Goal: Task Accomplishment & Management: Manage account settings

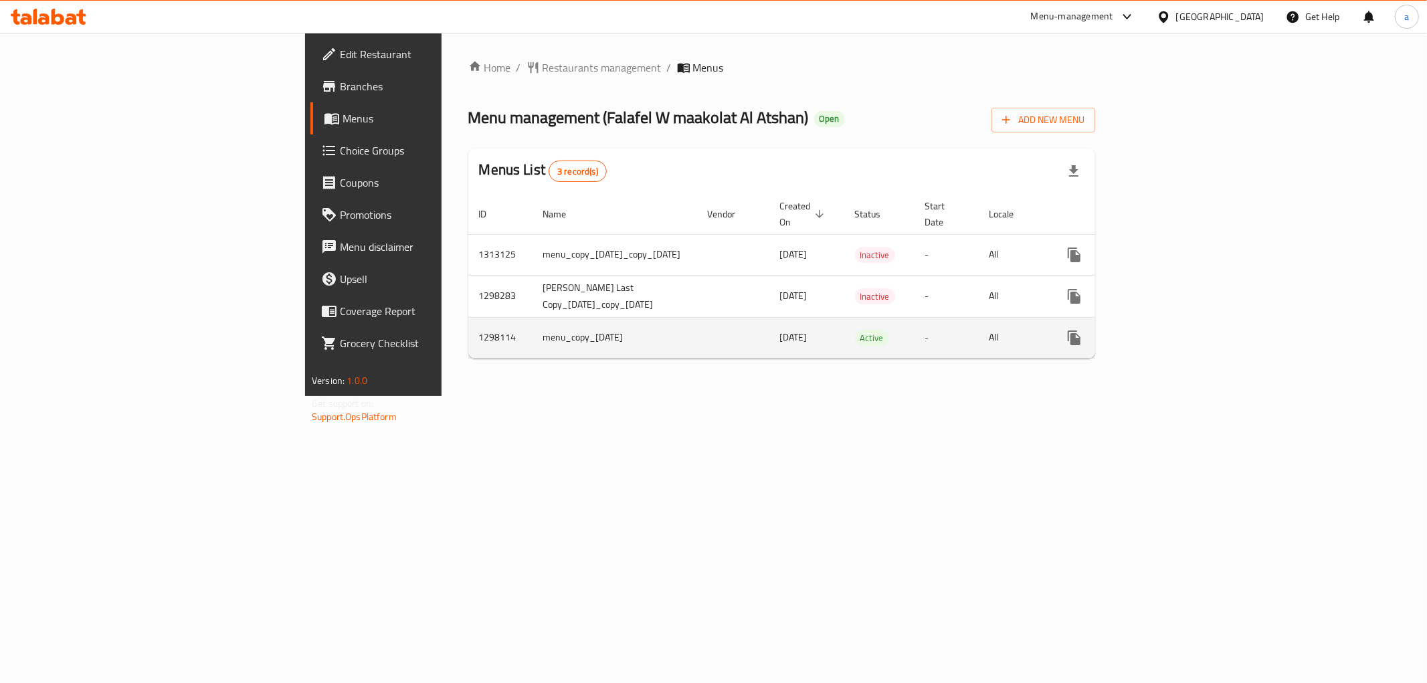
click at [1187, 322] on link "enhanced table" at bounding box center [1170, 338] width 32 height 32
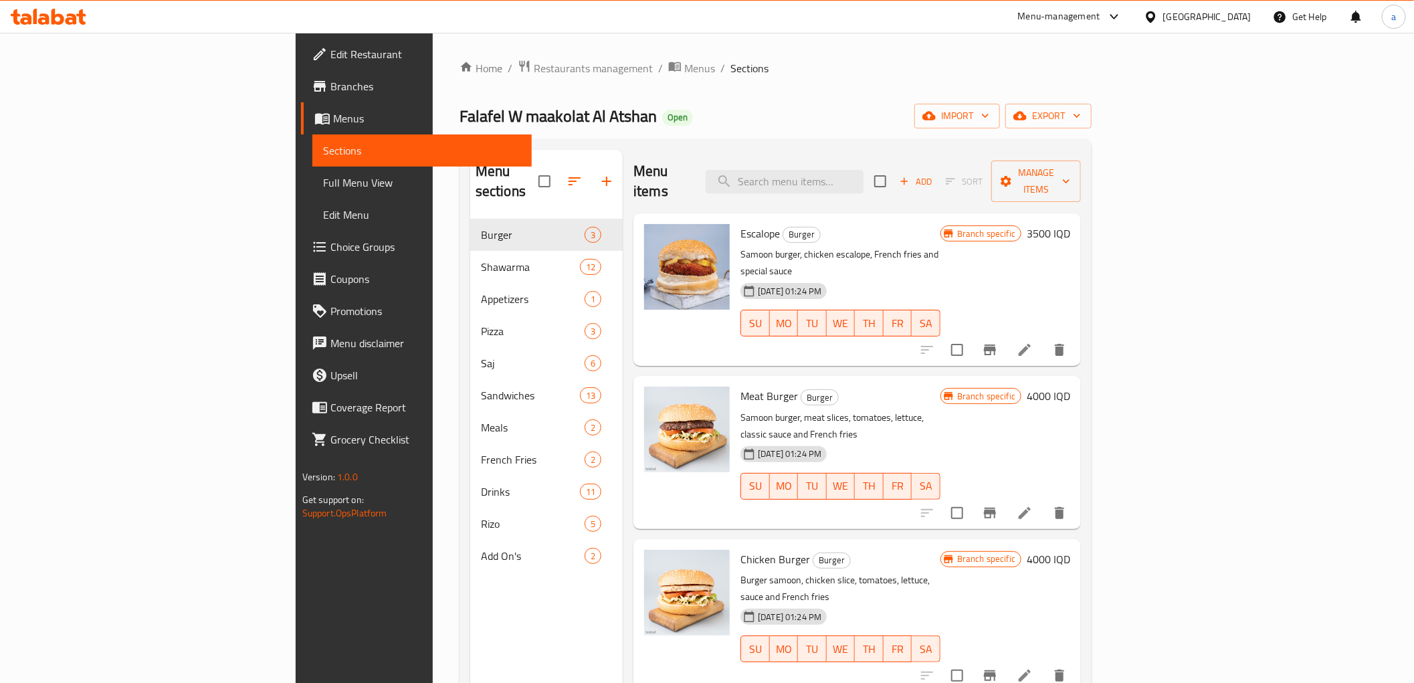
click at [323, 189] on span "Full Menu View" at bounding box center [422, 183] width 198 height 16
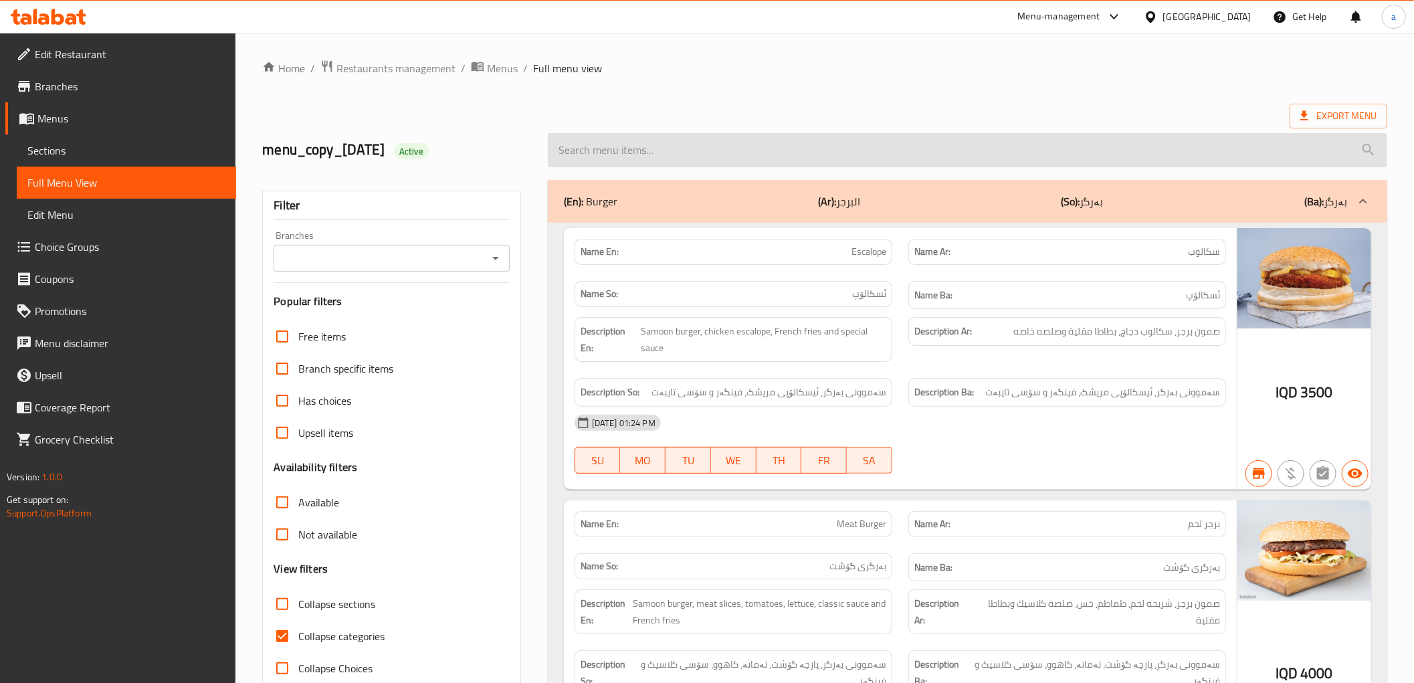
click at [780, 150] on input "search" at bounding box center [967, 150] width 839 height 34
paste input "Falafel Sandwich"
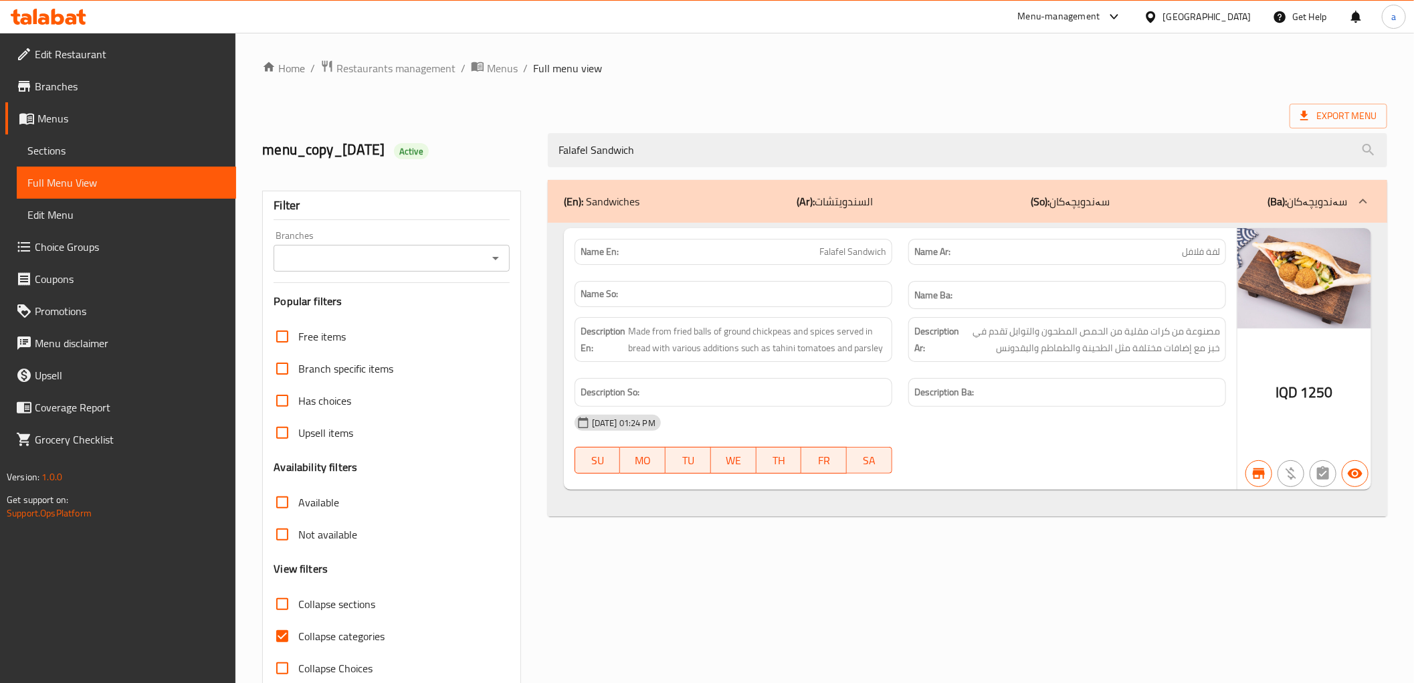
type input "Falafel Sandwich"
click at [91, 152] on span "Sections" at bounding box center [126, 150] width 198 height 16
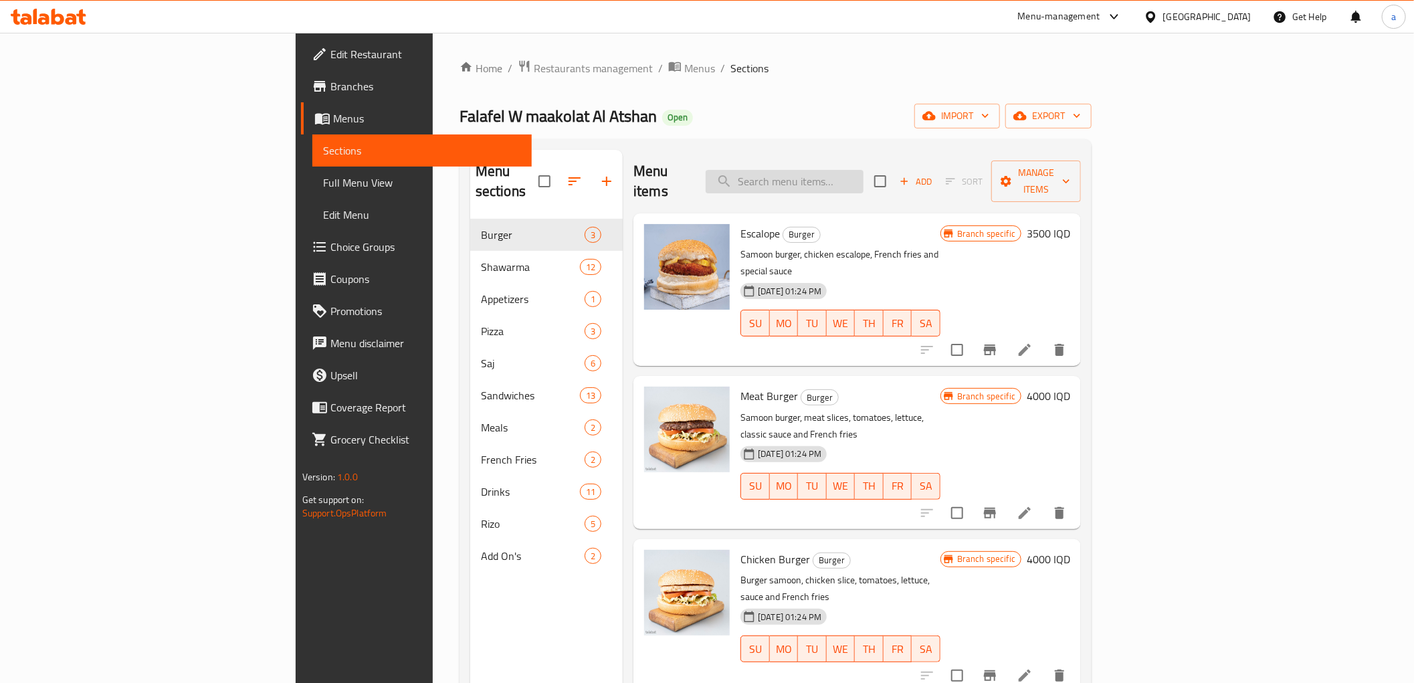
click at [863, 181] on input "search" at bounding box center [785, 181] width 158 height 23
paste input "Falafel Sandwich"
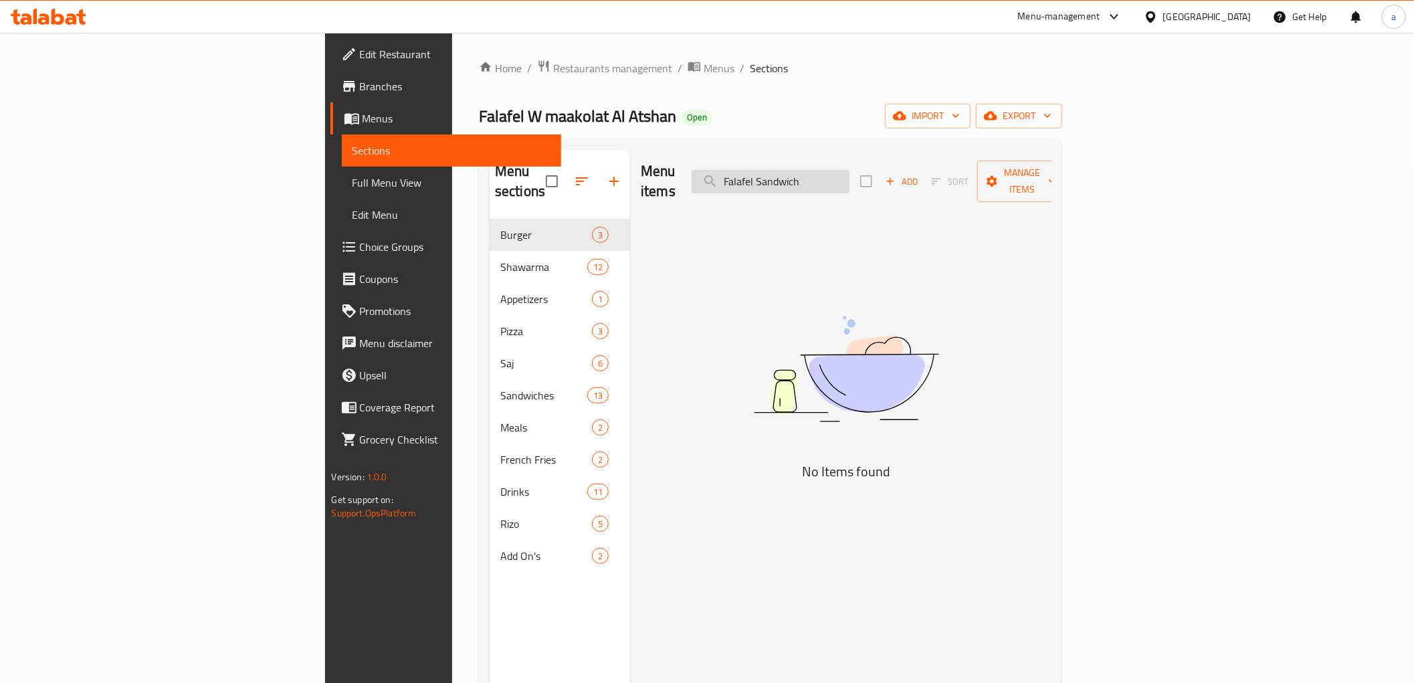
click at [849, 177] on input "Falafel Sandwich" at bounding box center [771, 181] width 158 height 23
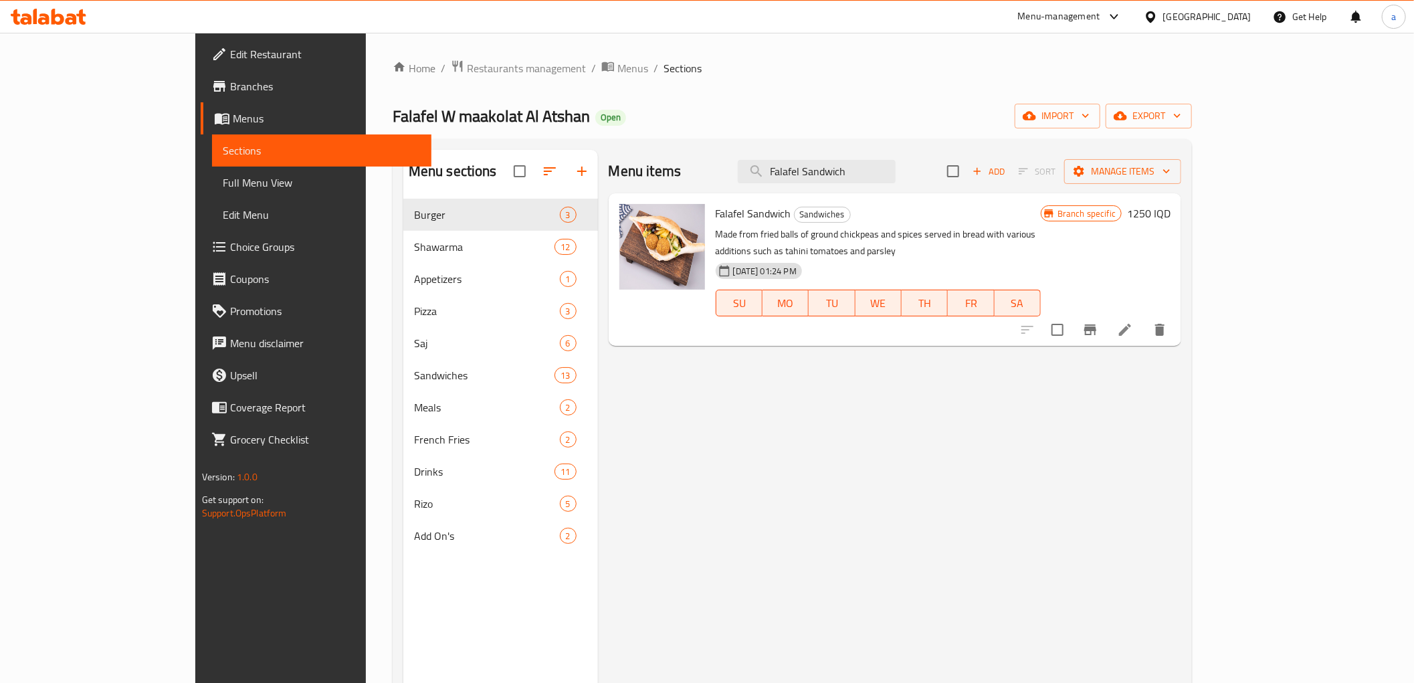
type input "Falafel Sandwich"
click at [1144, 318] on li at bounding box center [1124, 330] width 37 height 24
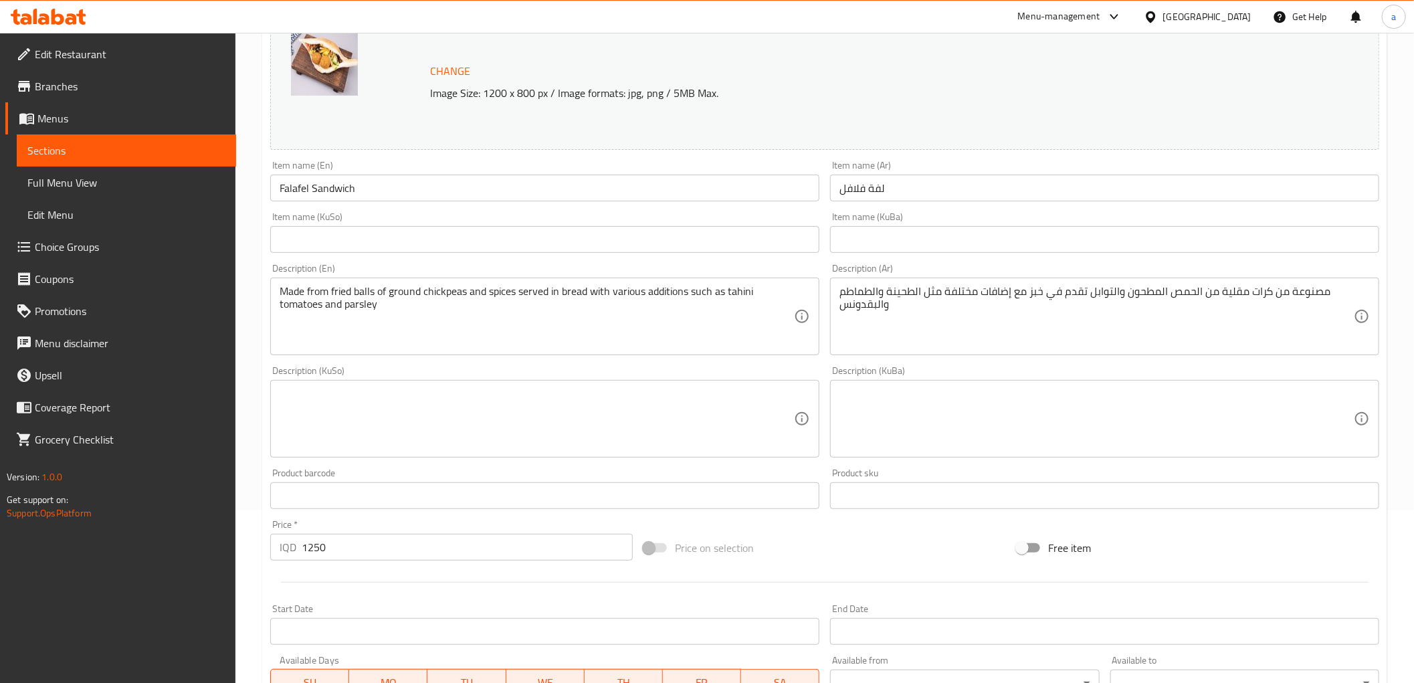
scroll to position [198, 0]
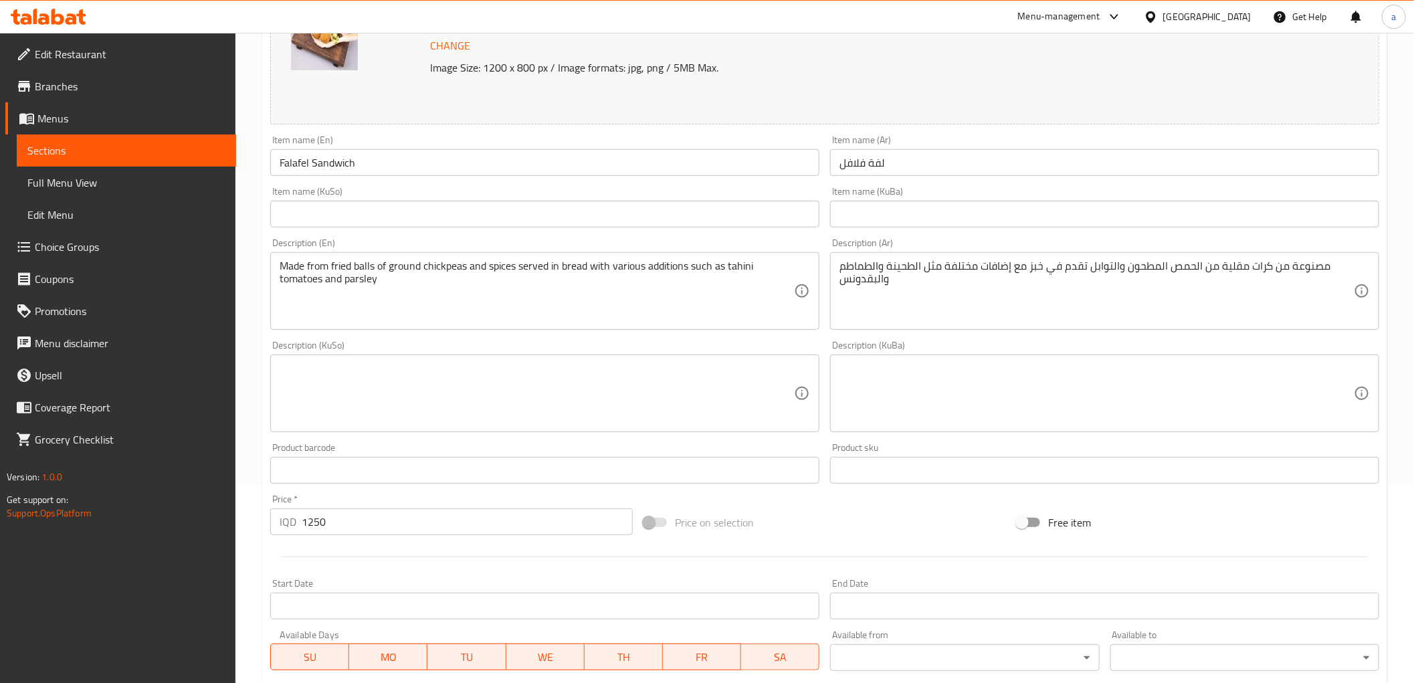
click at [768, 217] on input "text" at bounding box center [544, 214] width 549 height 27
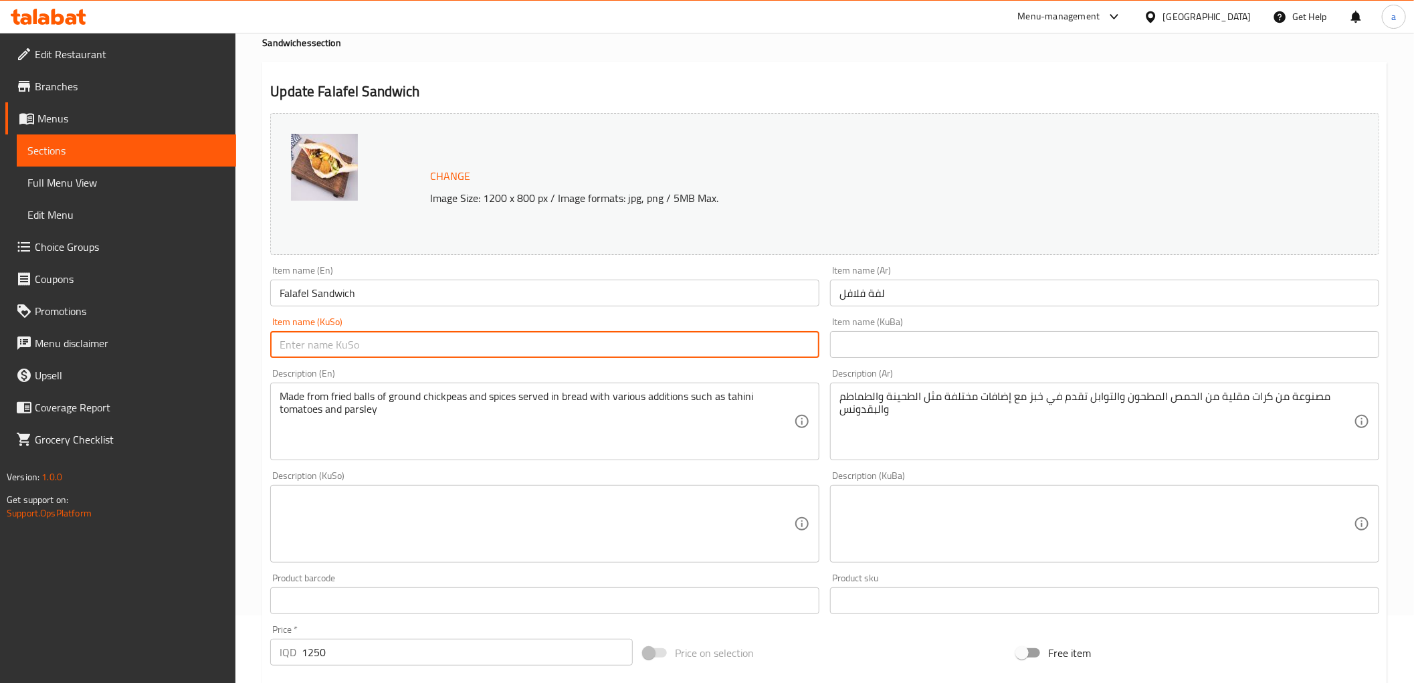
scroll to position [0, 0]
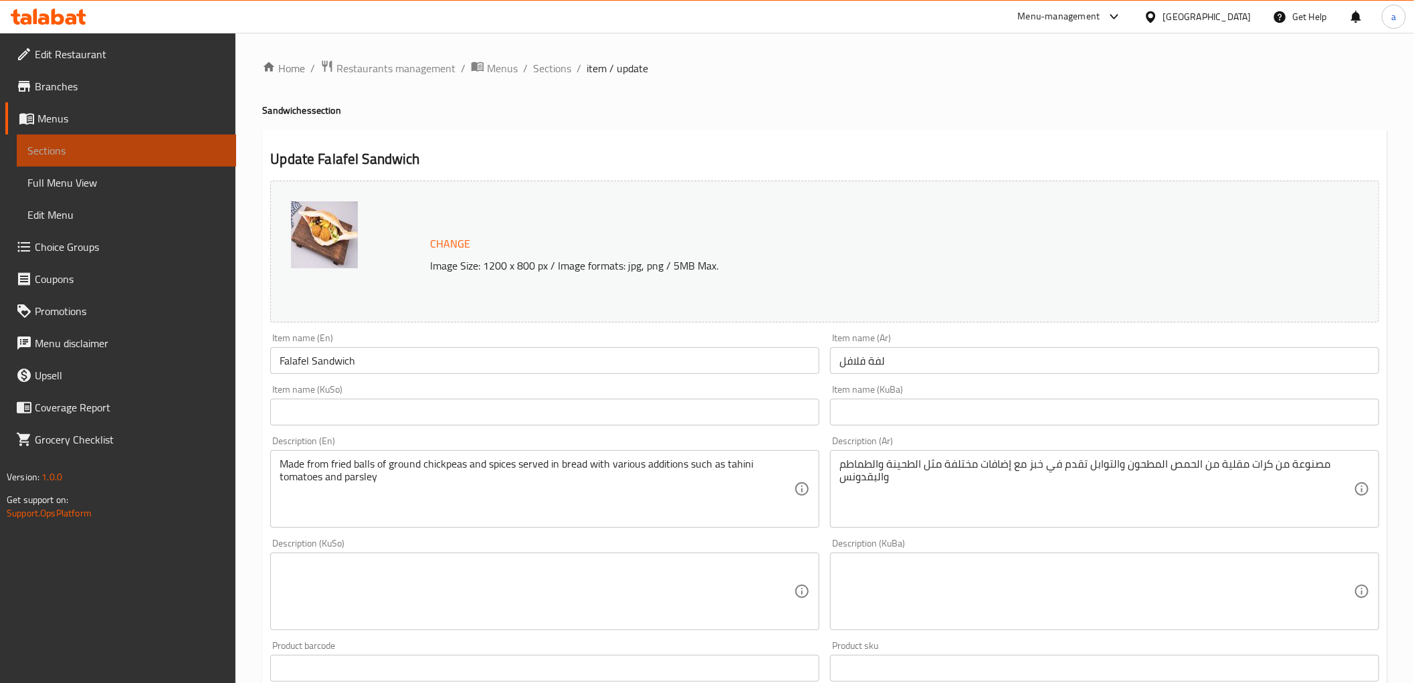
click at [76, 148] on span "Sections" at bounding box center [126, 150] width 198 height 16
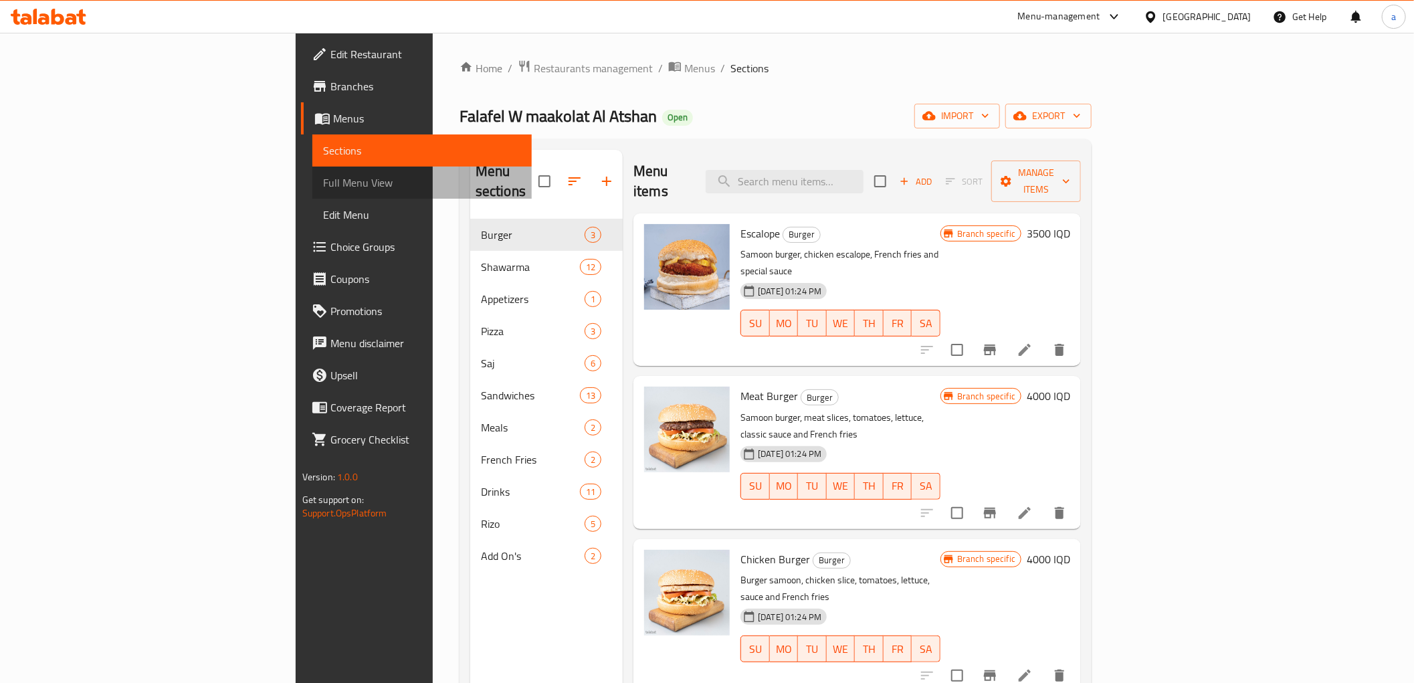
click at [323, 184] on span "Full Menu View" at bounding box center [422, 183] width 198 height 16
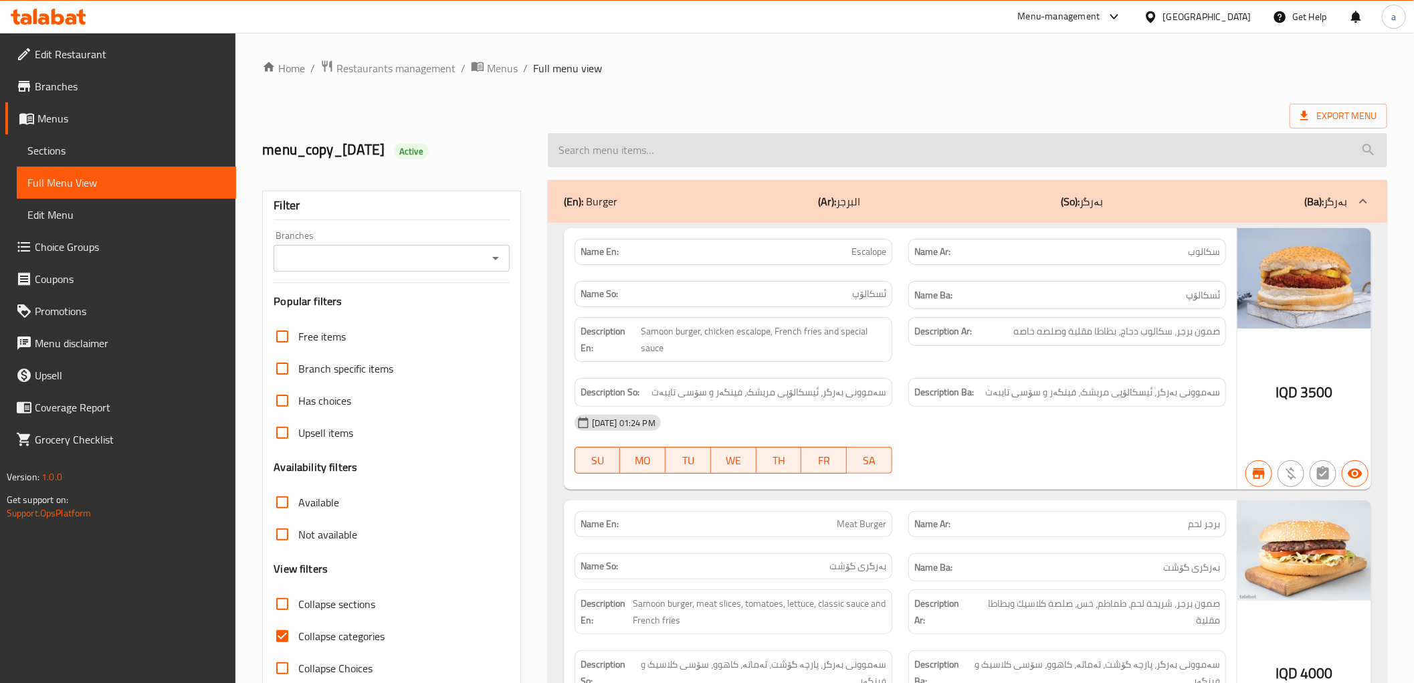
click at [751, 150] on input "search" at bounding box center [967, 150] width 839 height 34
paste input "Falafel Sandwich"
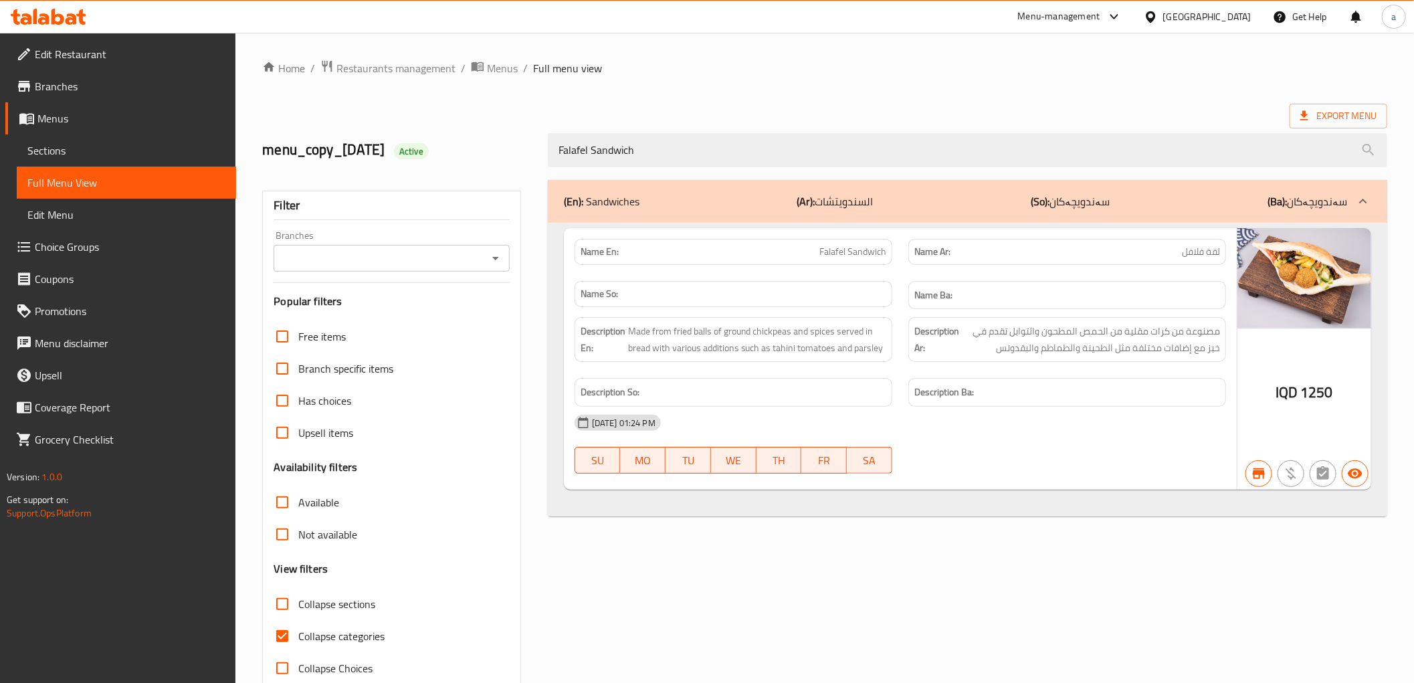
type input "Falafel Sandwich"
click at [66, 148] on span "Sections" at bounding box center [126, 150] width 198 height 16
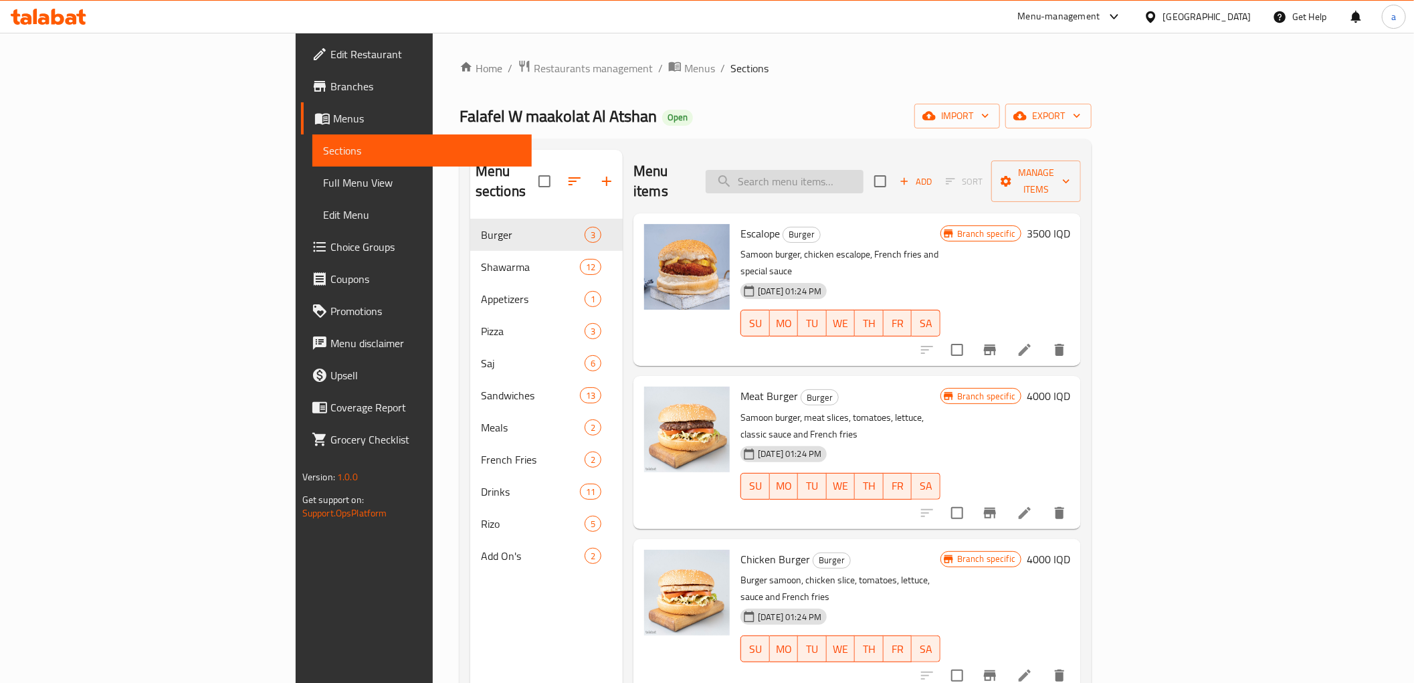
click at [863, 177] on input "search" at bounding box center [785, 181] width 158 height 23
paste input "Falafel Sandwich"
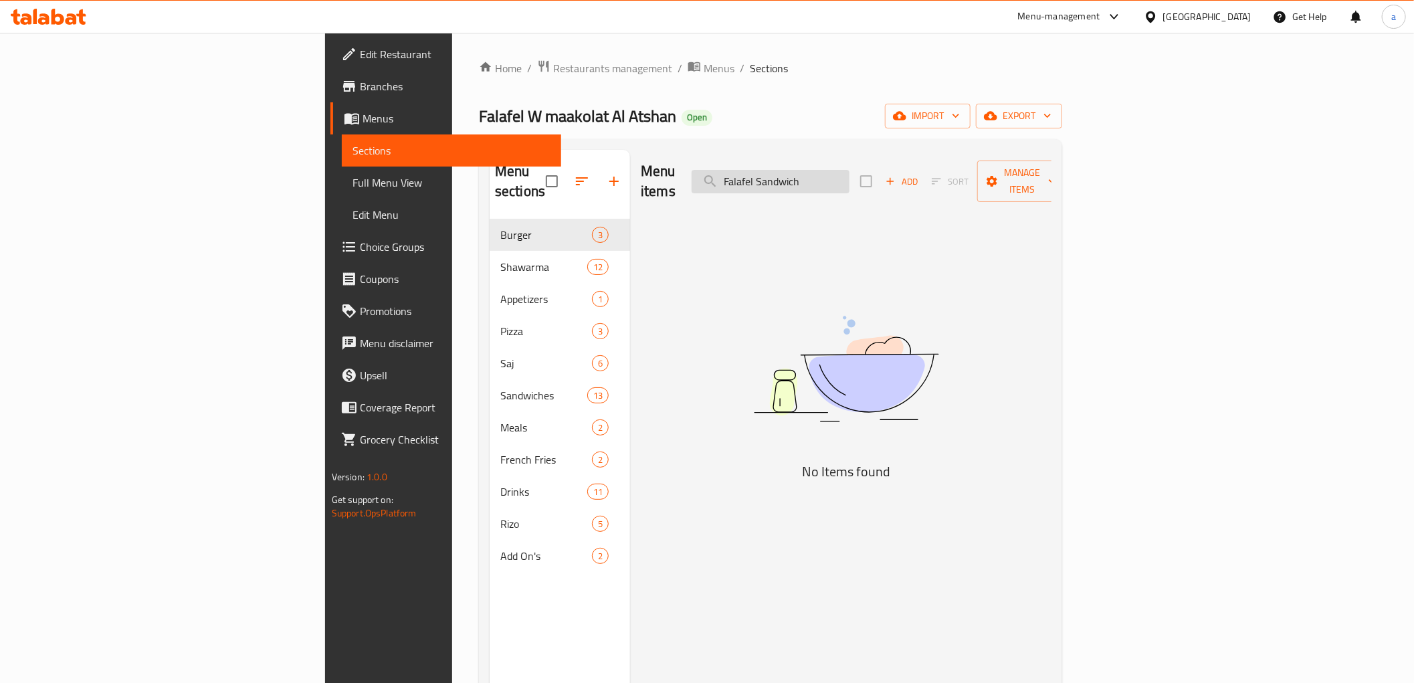
click at [849, 175] on input "Falafel Sandwich" at bounding box center [771, 181] width 158 height 23
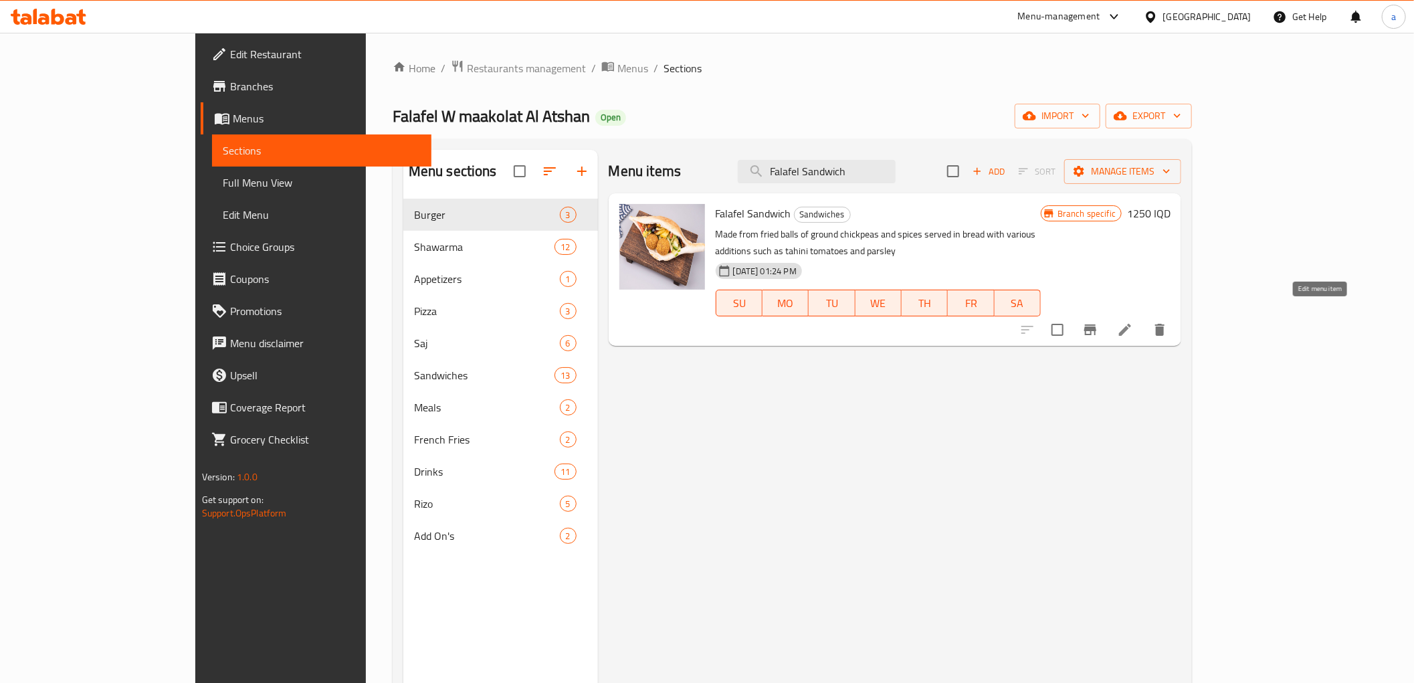
type input "Falafel Sandwich"
click at [1133, 322] on icon at bounding box center [1125, 330] width 16 height 16
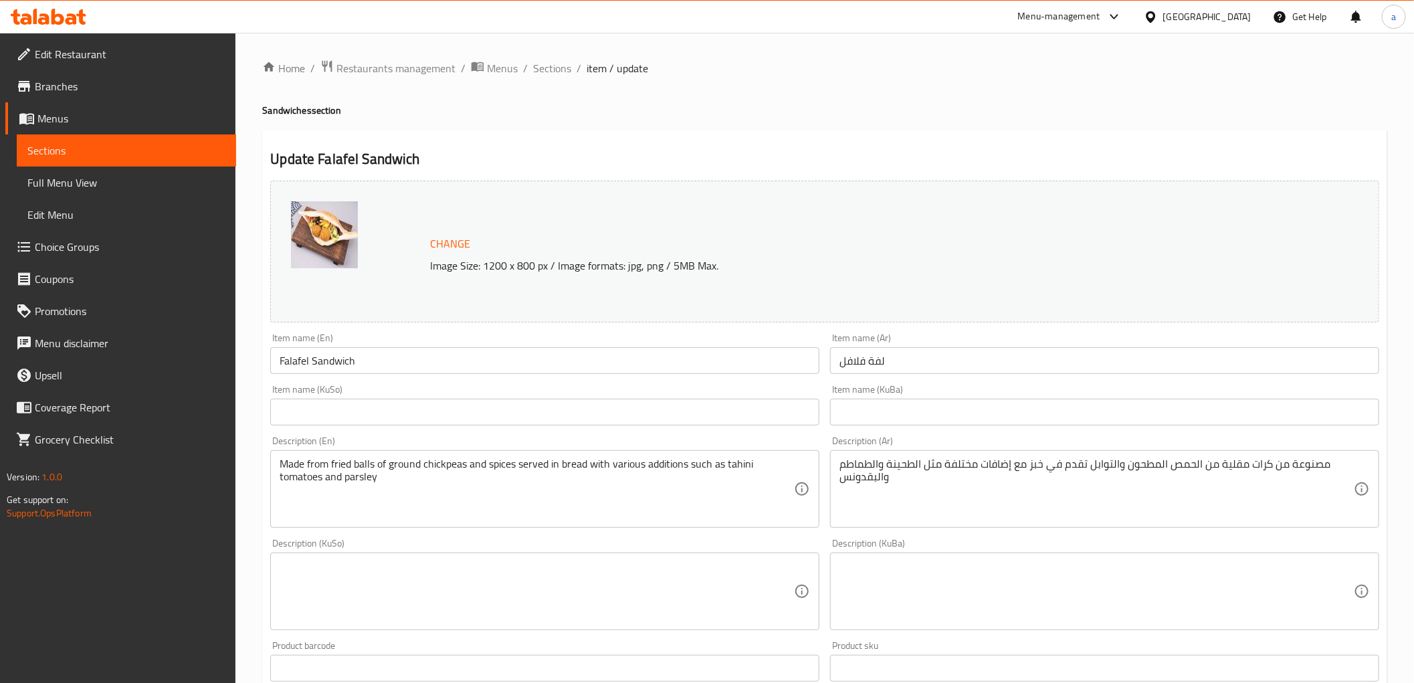
click at [517, 431] on div "Description (En) Made from fried balls of ground chickpeas and spices served in…" at bounding box center [545, 482] width 560 height 102
click at [518, 411] on input "text" at bounding box center [544, 412] width 549 height 27
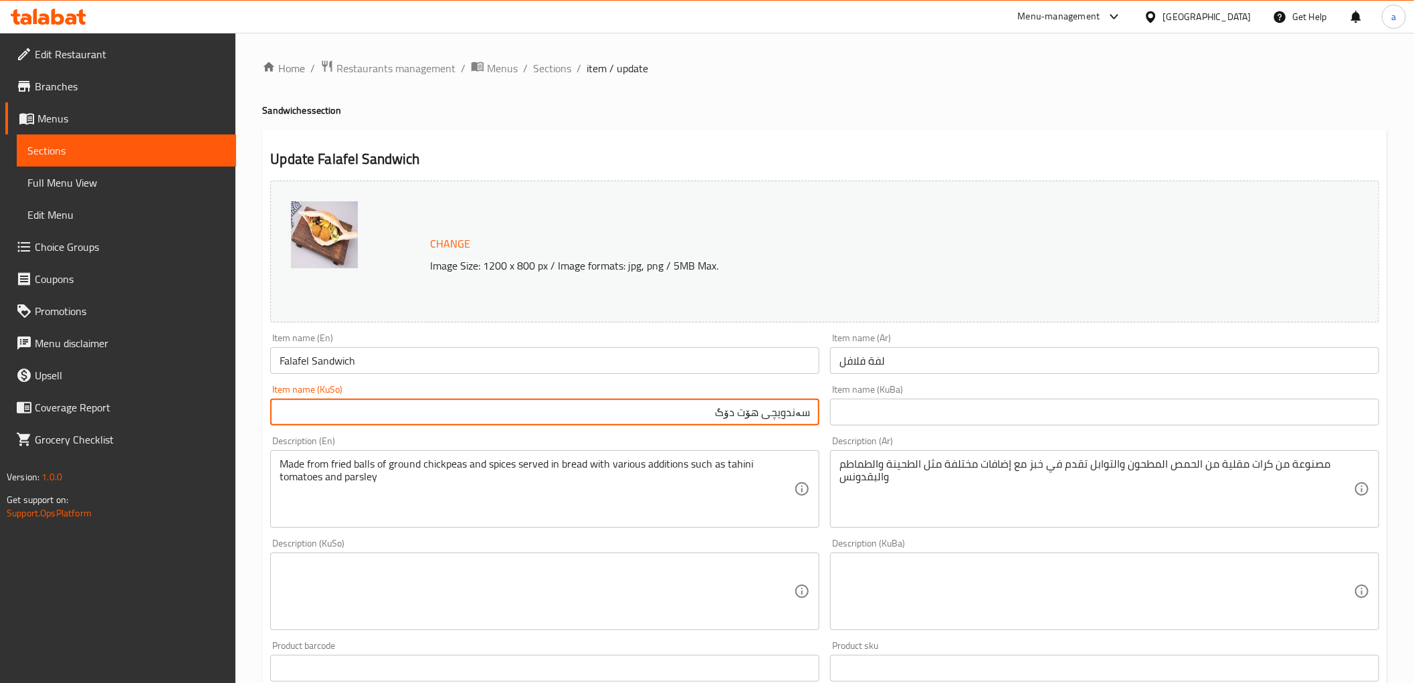
drag, startPoint x: 504, startPoint y: 419, endPoint x: 760, endPoint y: 417, distance: 256.8
click at [760, 417] on input "سەندویچی هۆت دۆگ" at bounding box center [544, 412] width 549 height 27
click at [760, 419] on input "سەندویچی فلافل" at bounding box center [544, 412] width 549 height 27
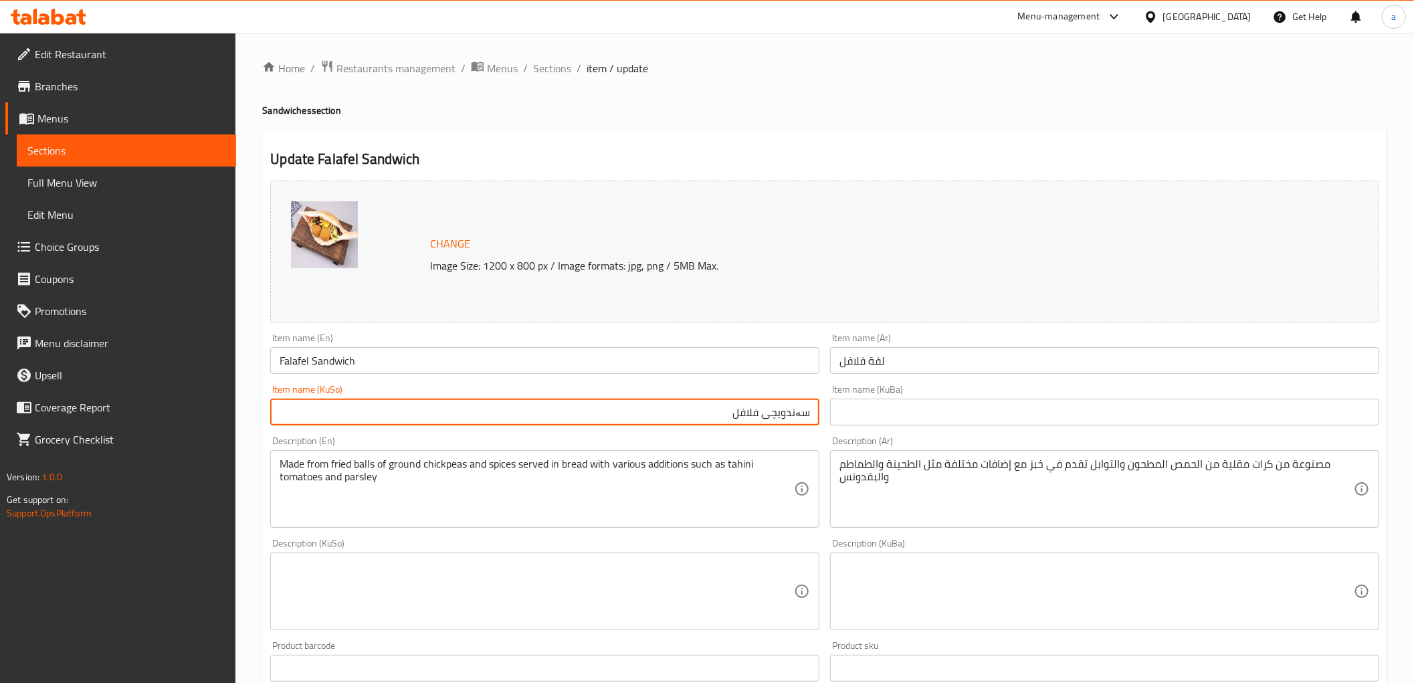
type input "سەندویچی فلافل"
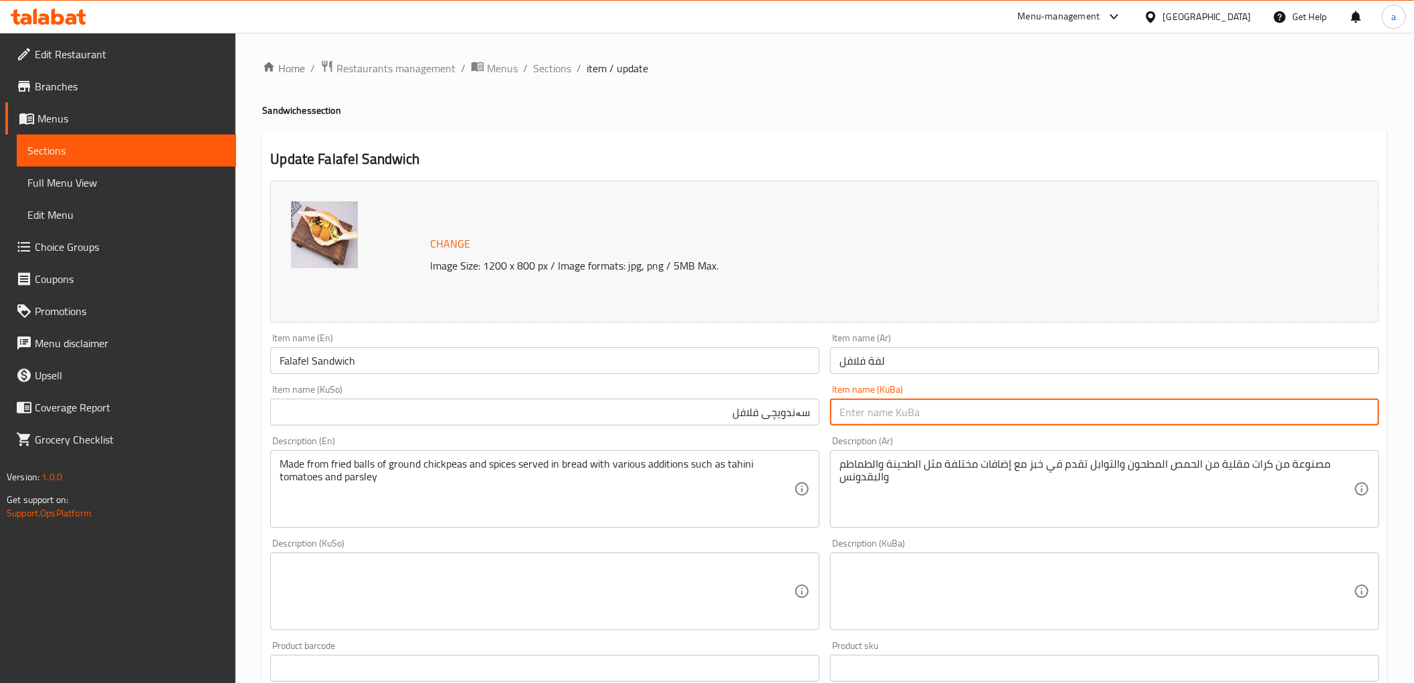
click at [863, 417] on input "text" at bounding box center [1104, 412] width 549 height 27
paste input "سەندویچی فلافل"
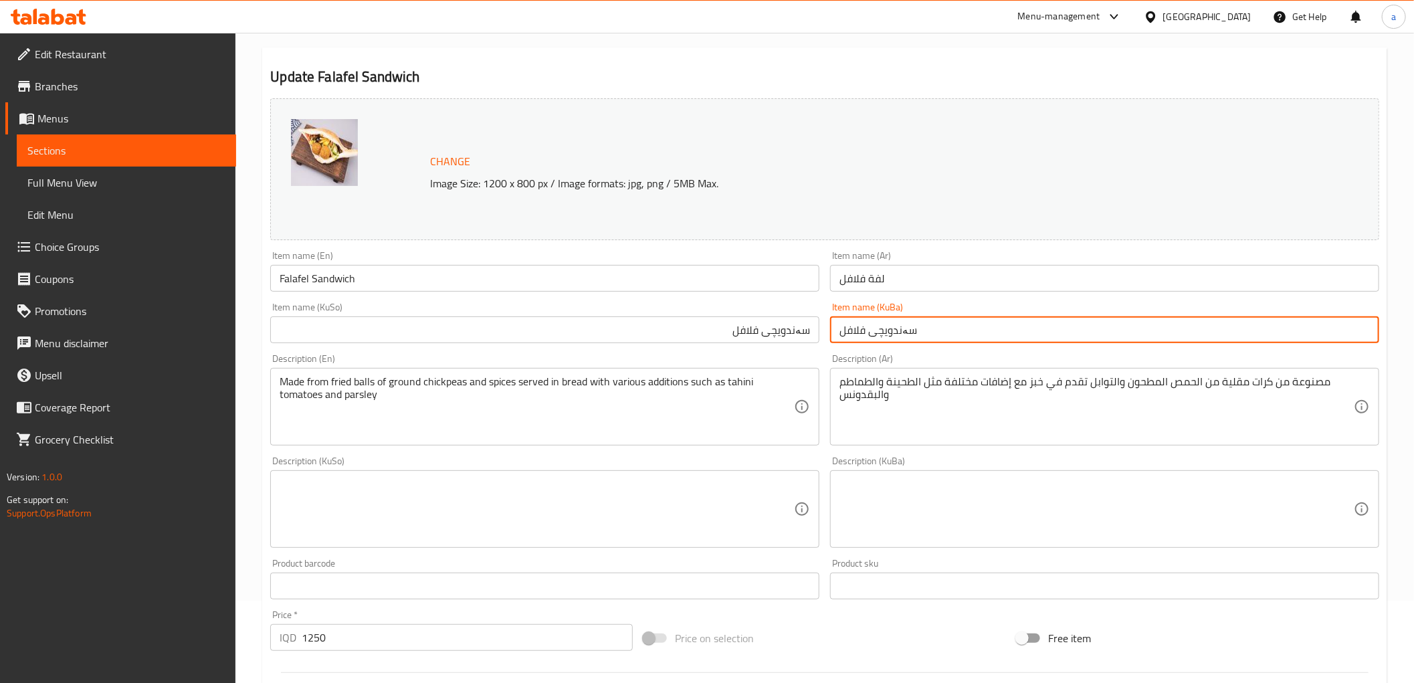
scroll to position [198, 0]
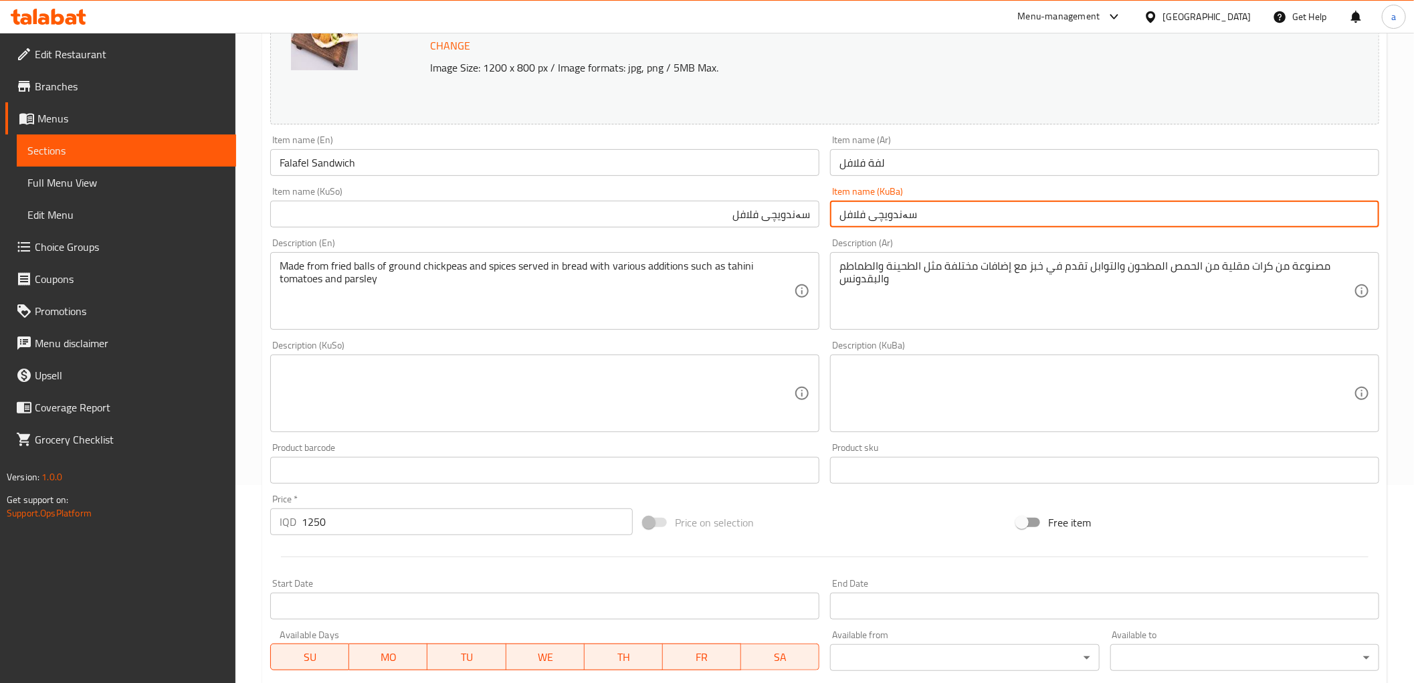
type input "سەندویچی فلافل"
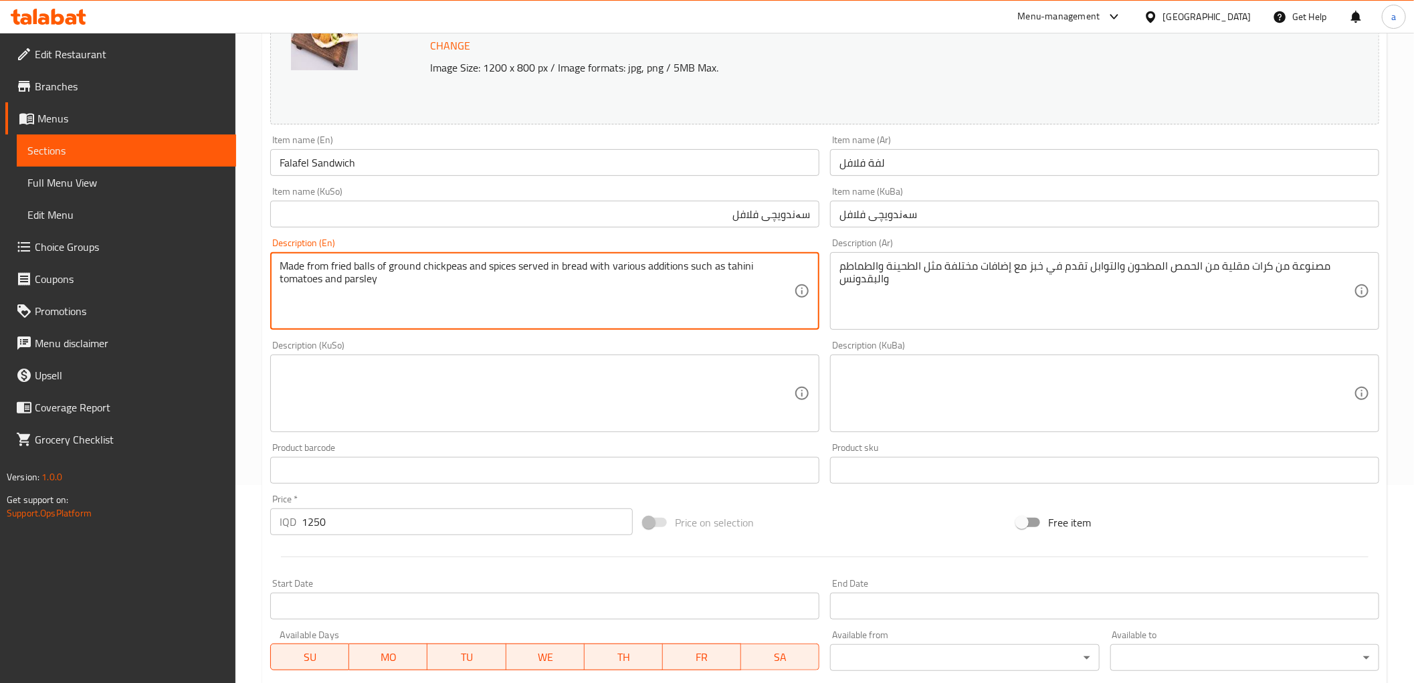
drag, startPoint x: 532, startPoint y: 296, endPoint x: 249, endPoint y: 263, distance: 284.1
click at [249, 263] on div "Home / Restaurants management / Menus / Sections / item / update Sandwiches sec…" at bounding box center [824, 378] width 1178 height 1086
click at [445, 403] on textarea at bounding box center [537, 394] width 514 height 64
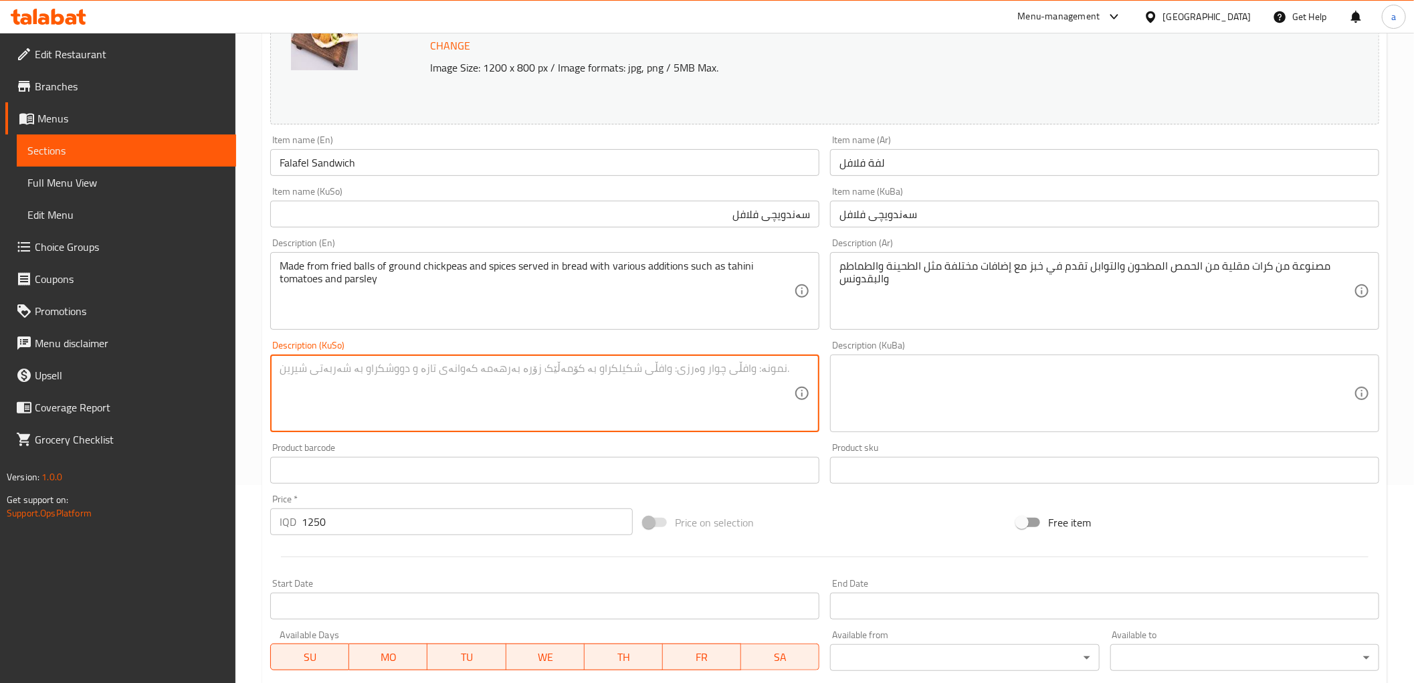
paste textarea "لە تۆپەڵەی سورکراوەی نۆک و بەهاراتەکانی وردکراو دروستکراوە کە لەناو ناندا پێشکە…"
type textarea "لە تۆپەڵەی سورکراوەی نۆک و بەهاراتەکانی وردکراو دروستکراوە کە لەناو ناندا پێشکە…"
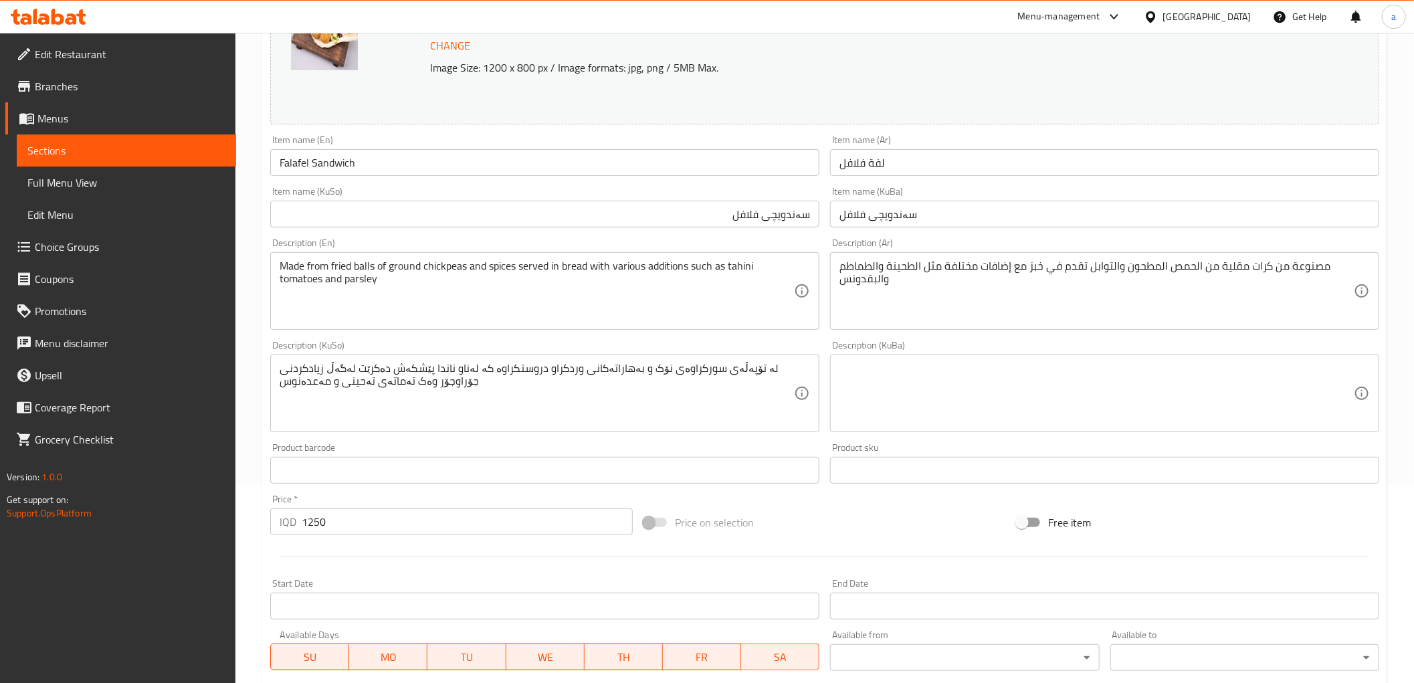
click at [964, 345] on div "Description (KuBa) Description (KuBa)" at bounding box center [1104, 386] width 549 height 92
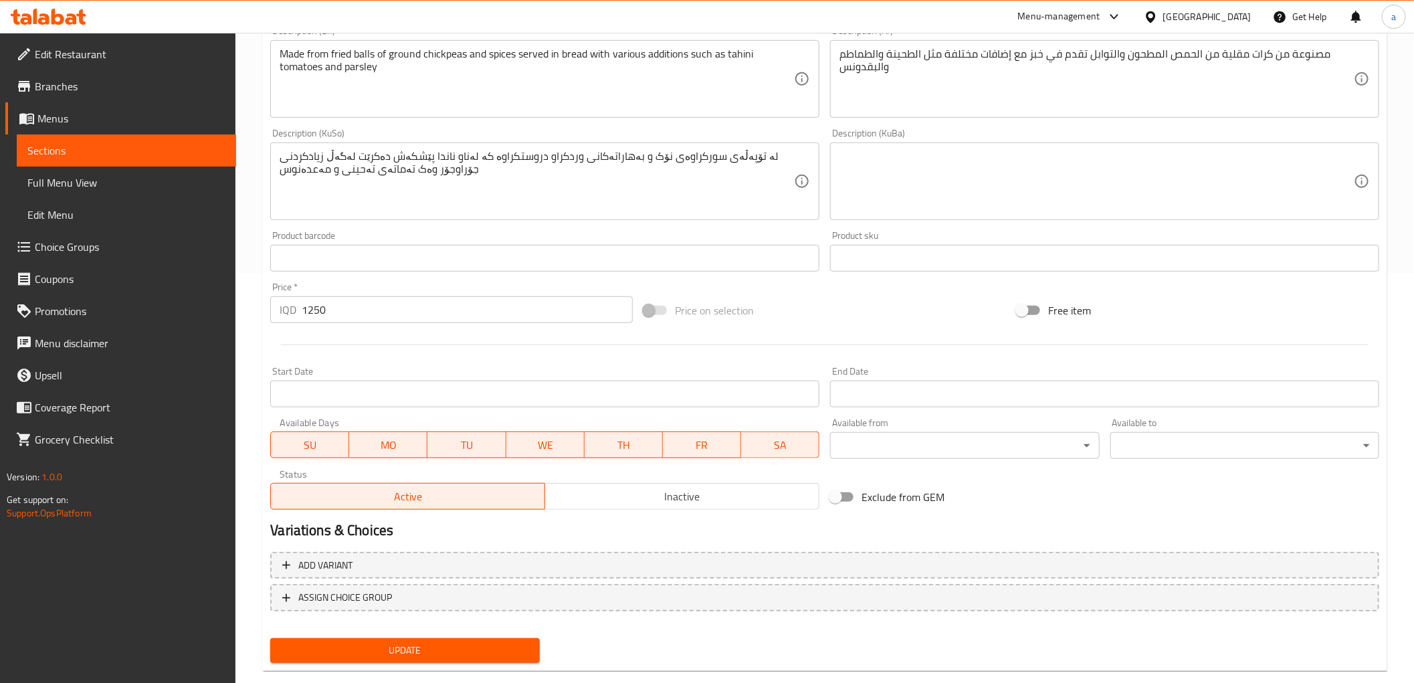
scroll to position [433, 0]
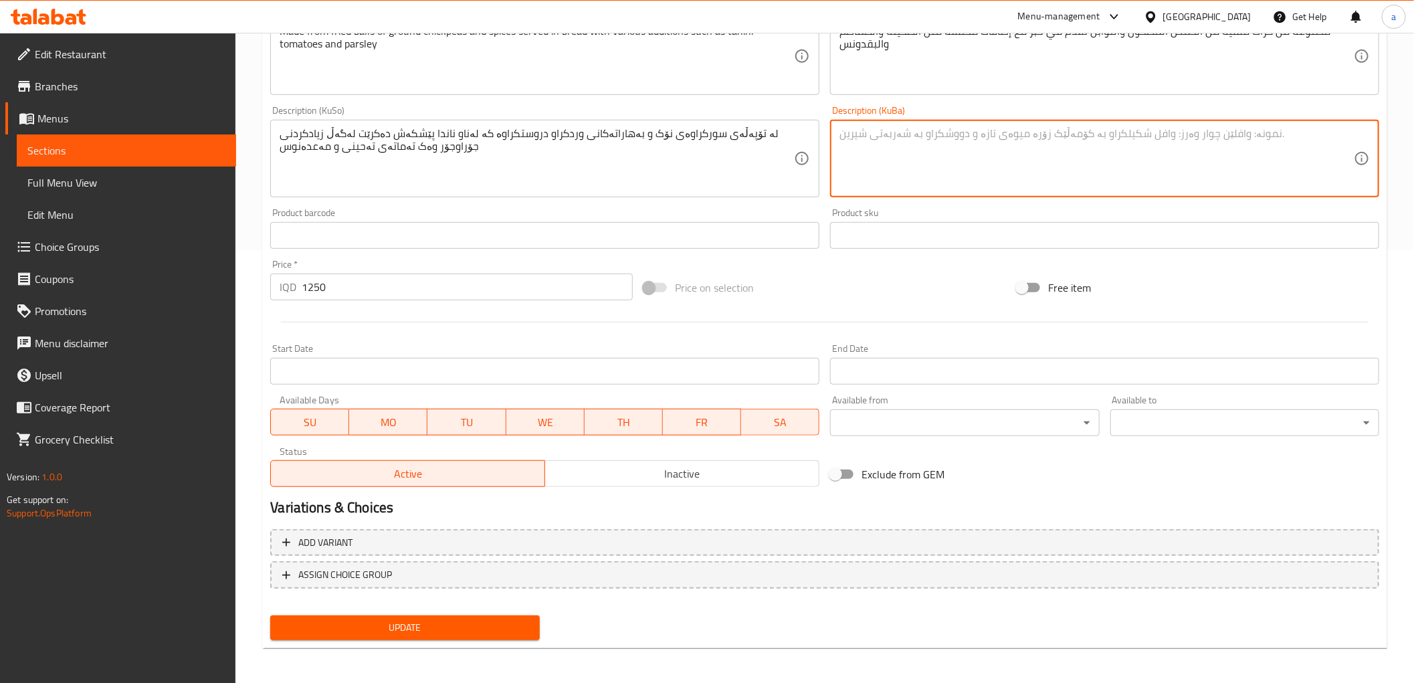
click at [938, 163] on textarea at bounding box center [1096, 159] width 514 height 64
paste textarea "لە تۆپەڵەی سورکراوەی نۆک و بەهاراتەکانی وردکراو دروستکراوە کە لەناو ناندا پێشکە…"
type textarea "لە تۆپەڵەی سورکراوەی نۆک و بەهاراتەکانی وردکراو دروستکراوە کە لەناو ناندا پێشکە…"
click at [422, 615] on button "Update" at bounding box center [404, 627] width 269 height 25
